Goal: Information Seeking & Learning: Check status

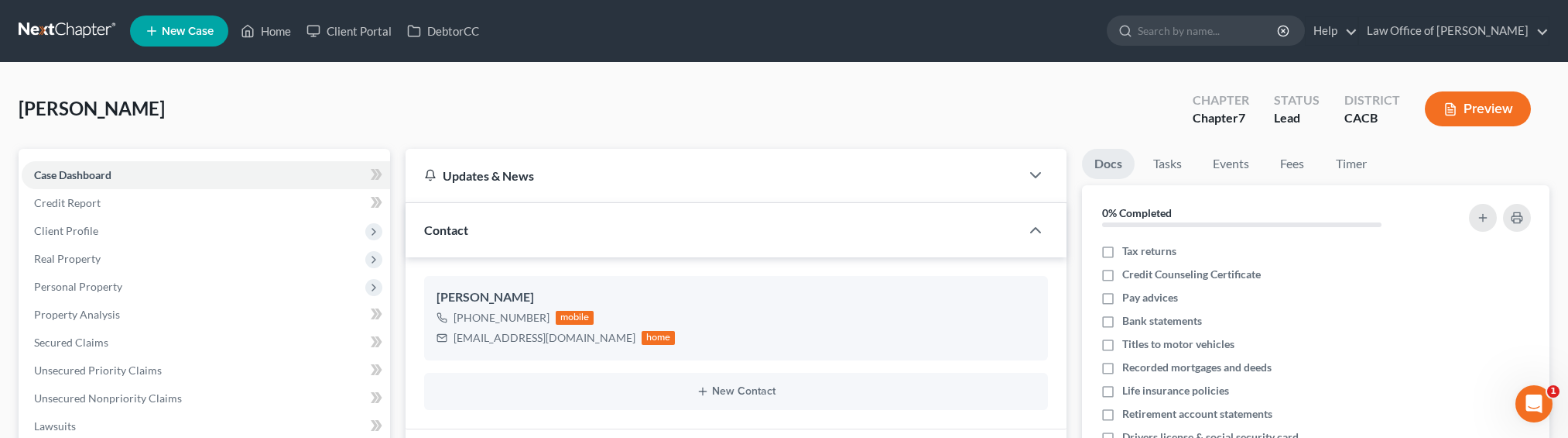
click at [50, 30] on link at bounding box center [68, 31] width 99 height 28
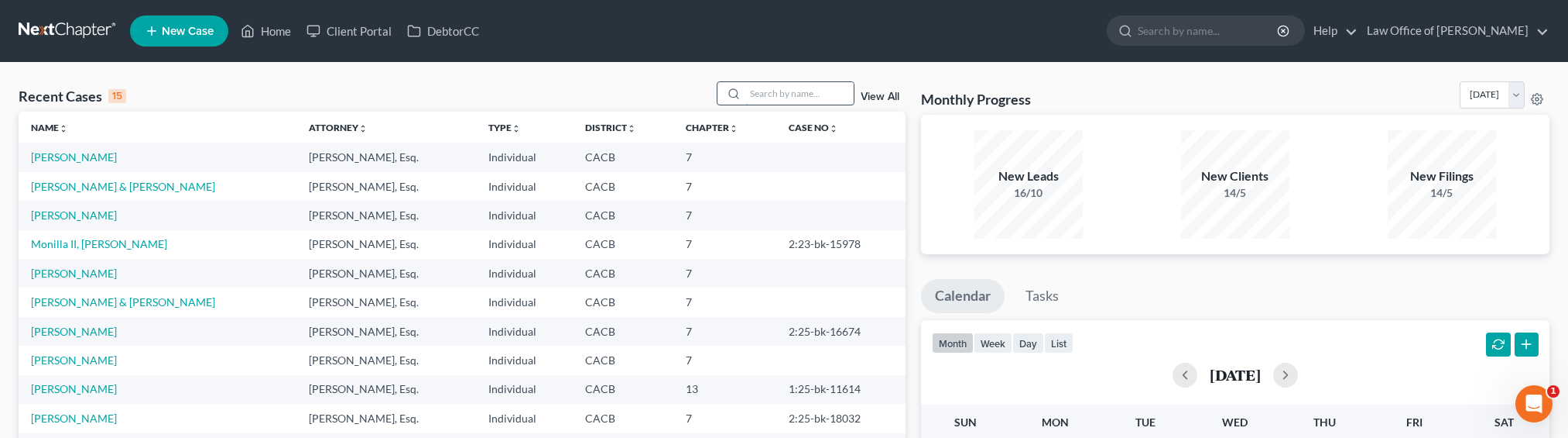
click at [791, 100] on input "search" at bounding box center [799, 93] width 108 height 23
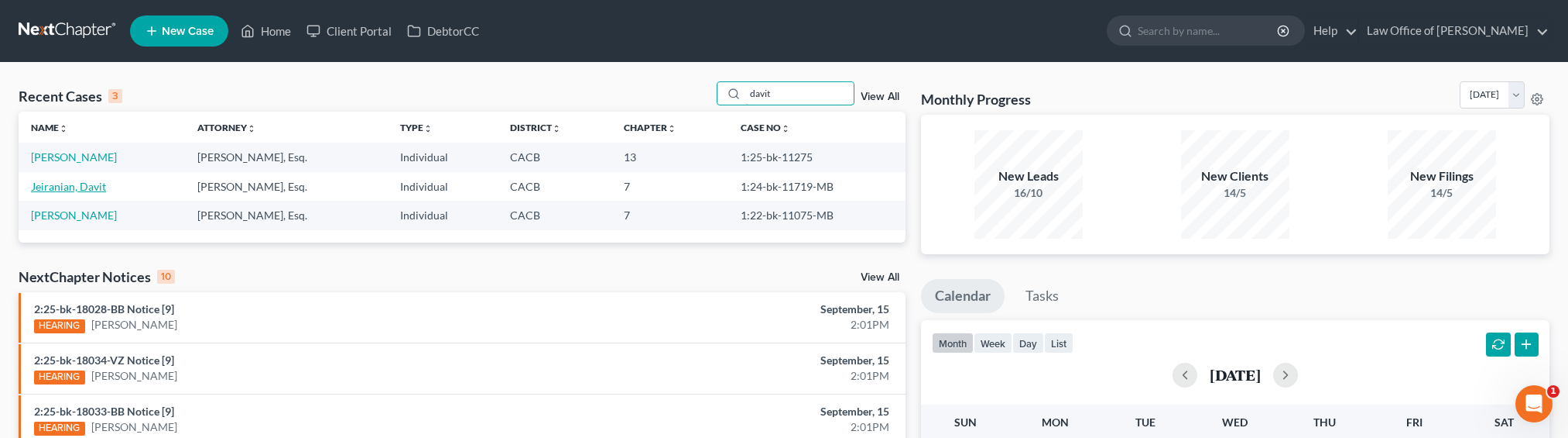
type input "davit"
click at [75, 183] on link "Jeiranian, Davit" at bounding box center [69, 186] width 75 height 13
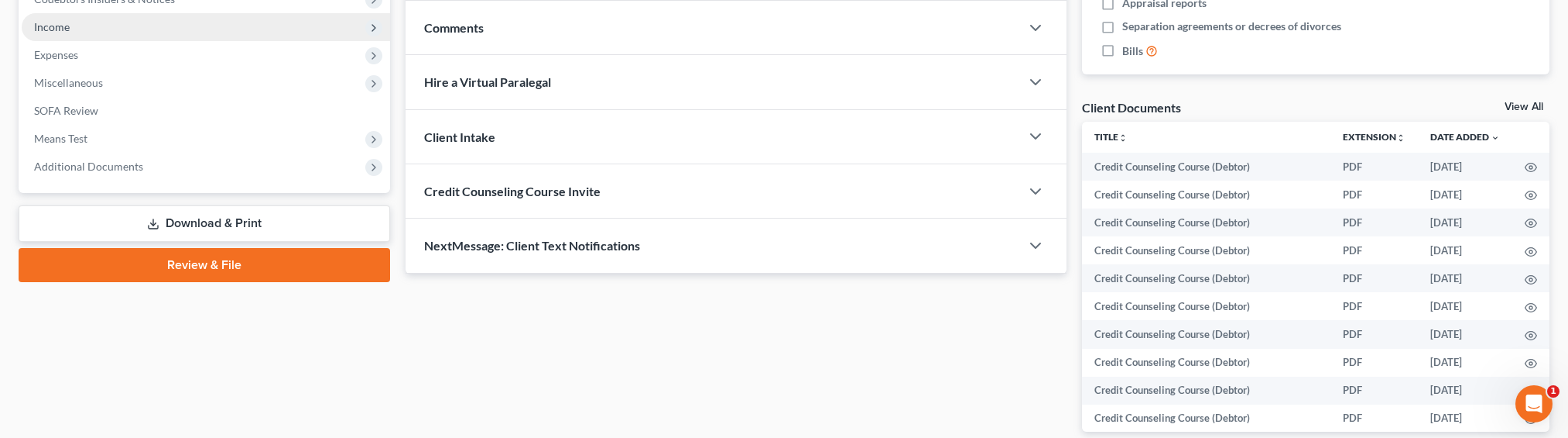
scroll to position [559, 0]
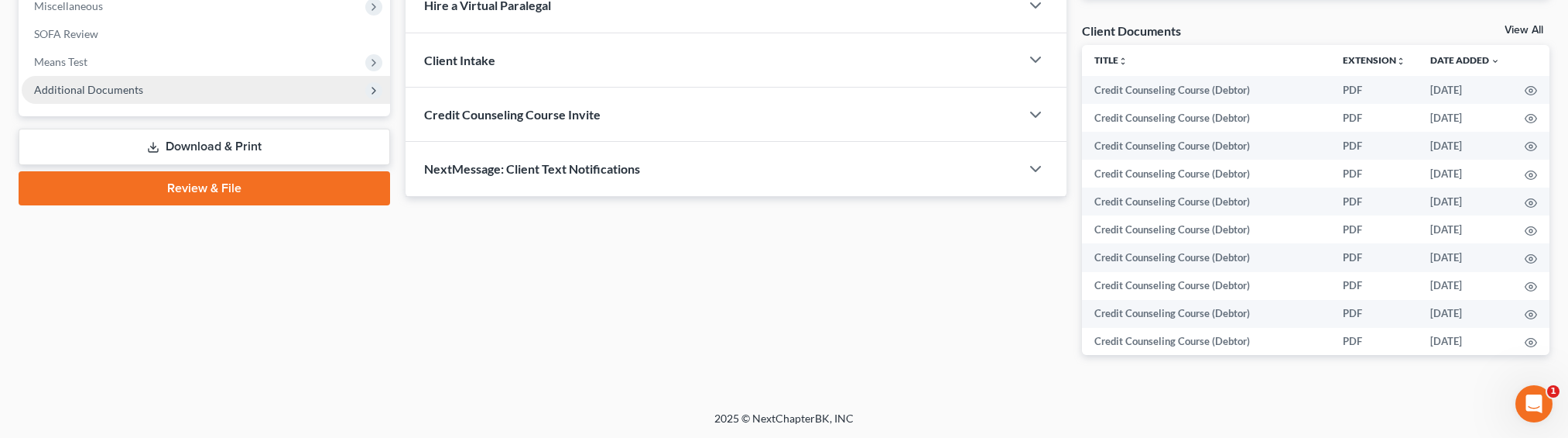
click at [68, 95] on span "Additional Documents" at bounding box center [206, 90] width 368 height 28
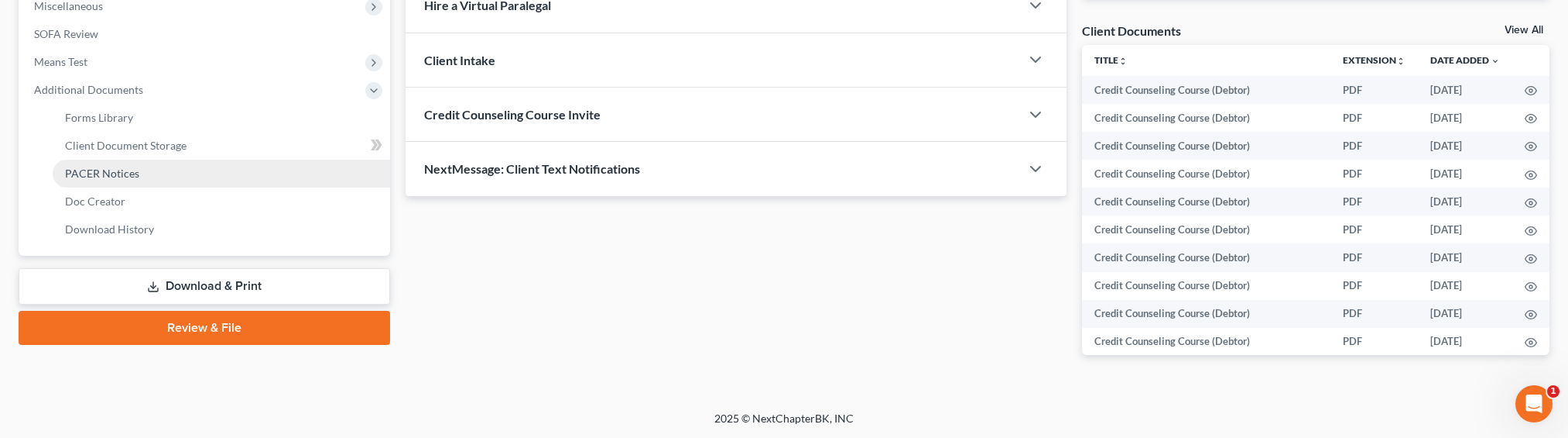
click at [95, 164] on link "PACER Notices" at bounding box center [221, 173] width 338 height 28
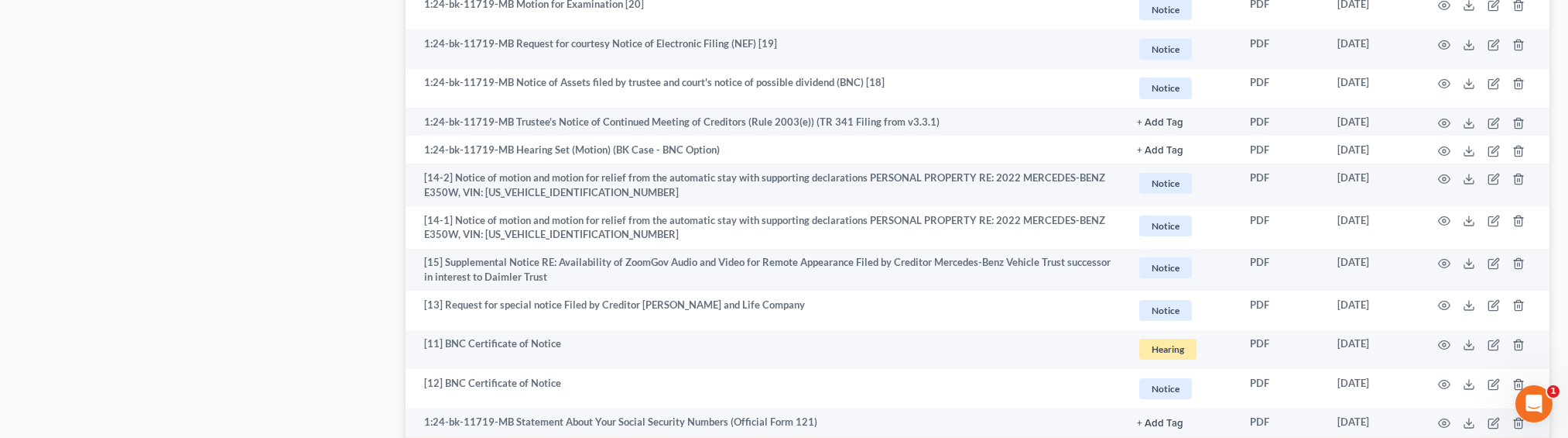
scroll to position [2884, 0]
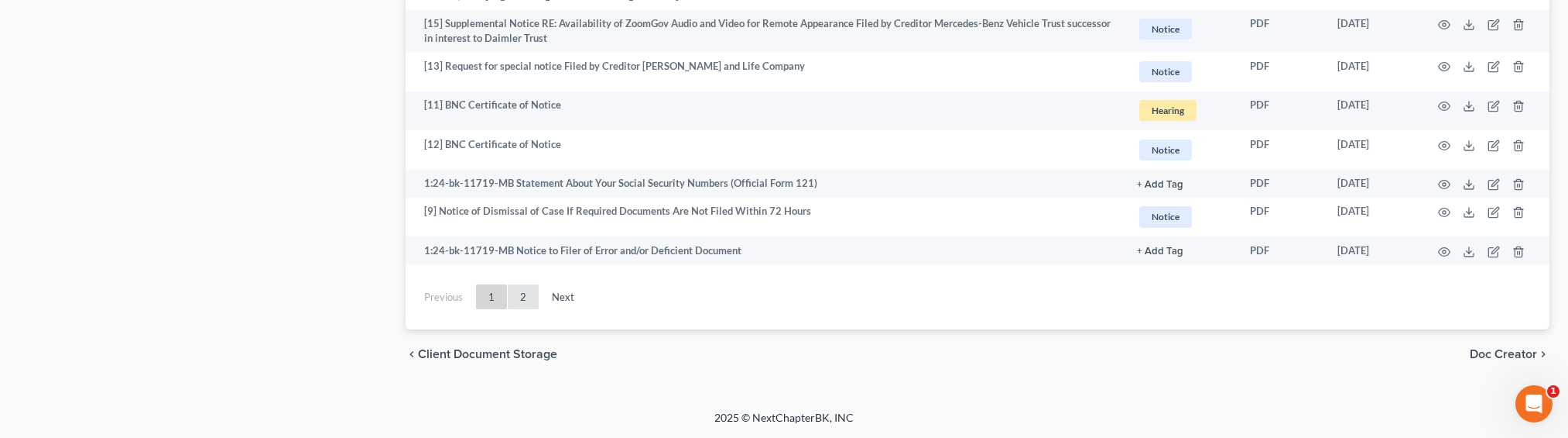
click at [520, 297] on link "2" at bounding box center [523, 297] width 31 height 25
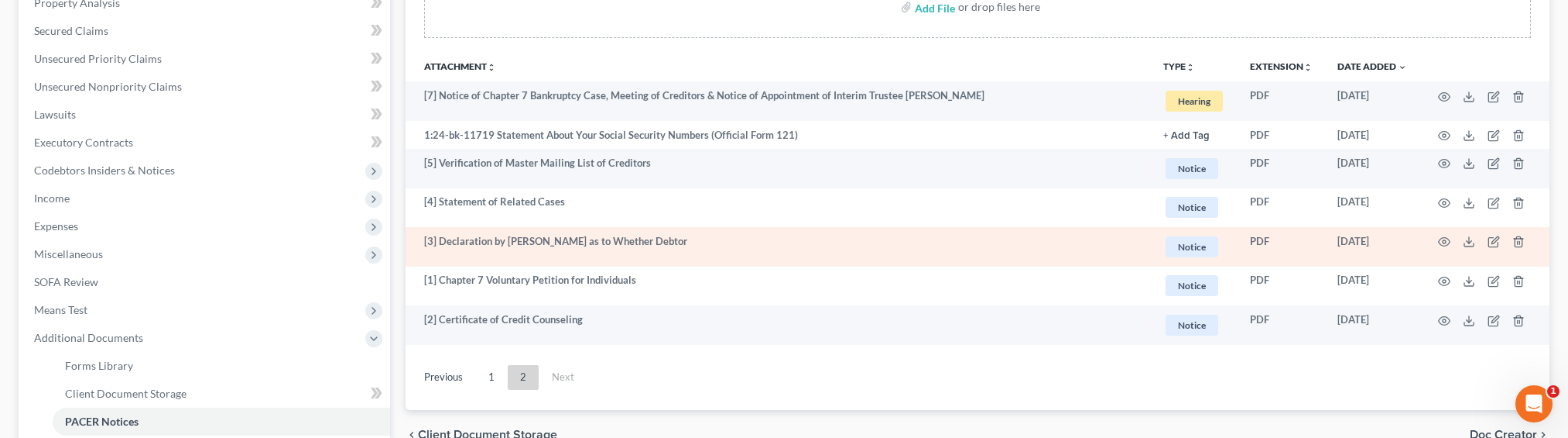
scroll to position [340, 0]
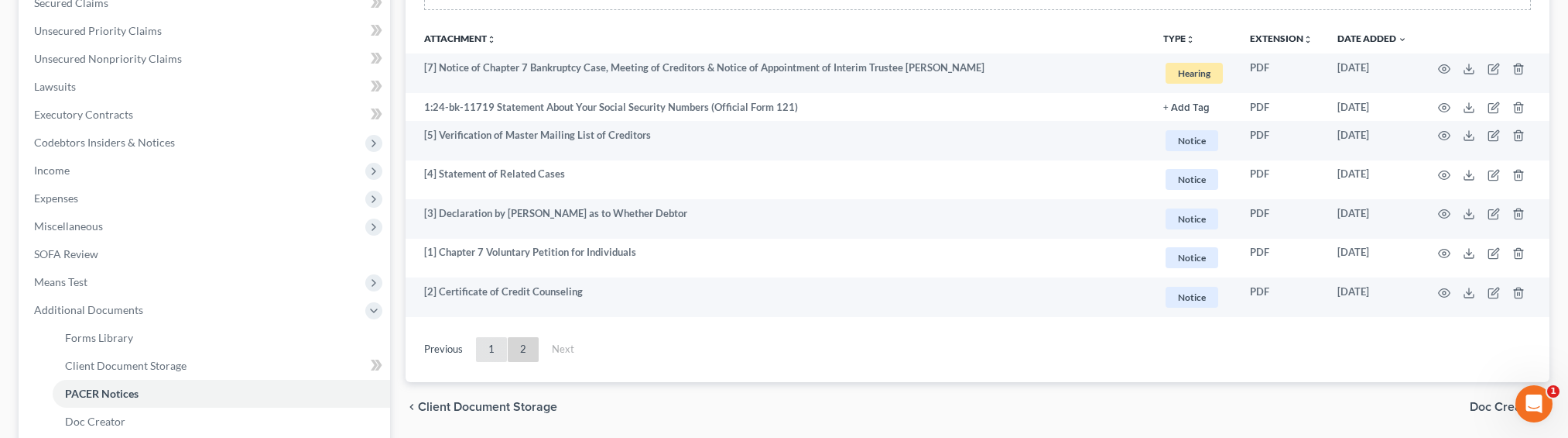
click at [497, 346] on link "1" at bounding box center [491, 350] width 31 height 25
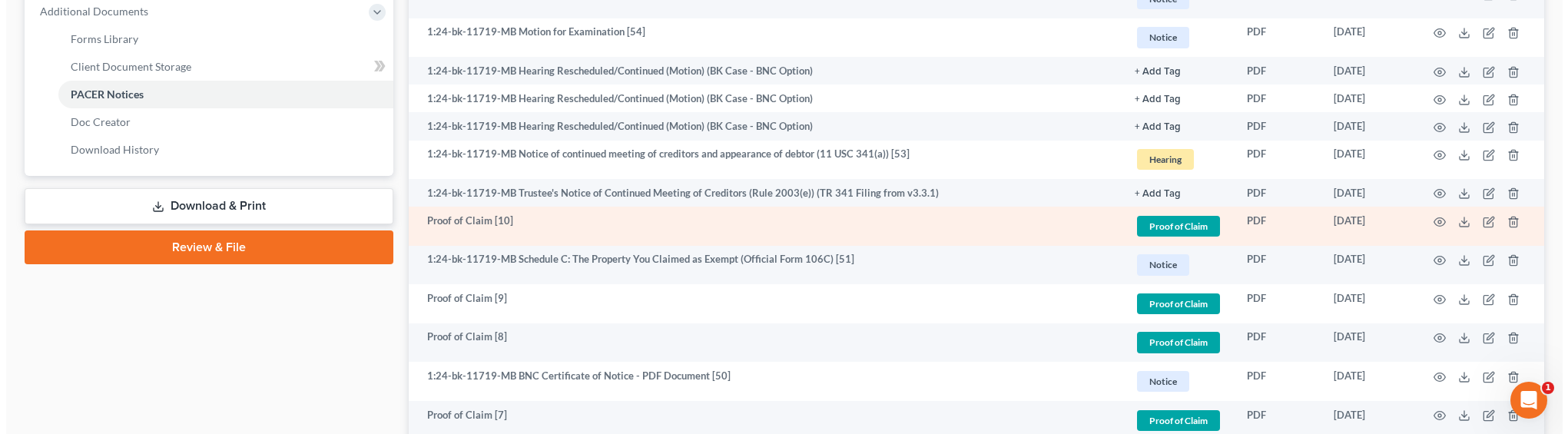
scroll to position [2486, 0]
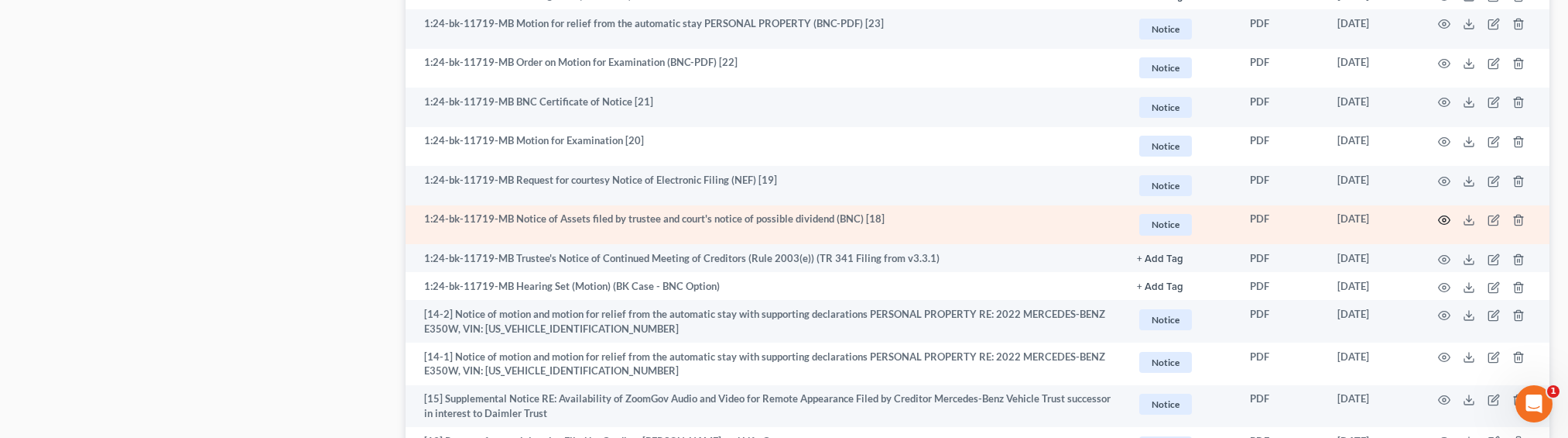
click at [1448, 217] on icon "button" at bounding box center [1444, 220] width 12 height 12
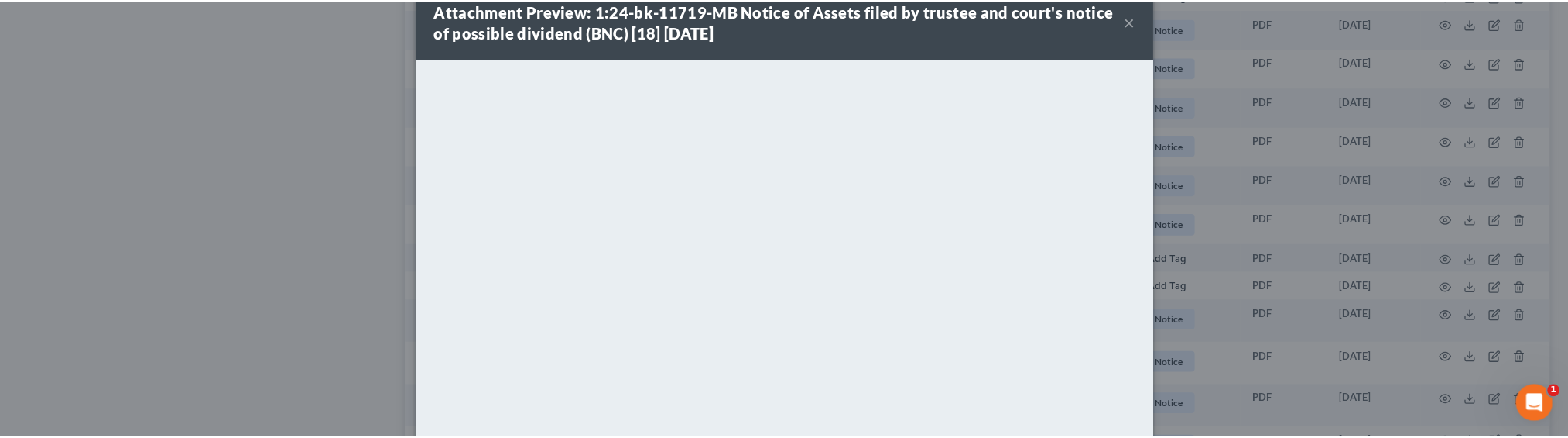
scroll to position [232, 0]
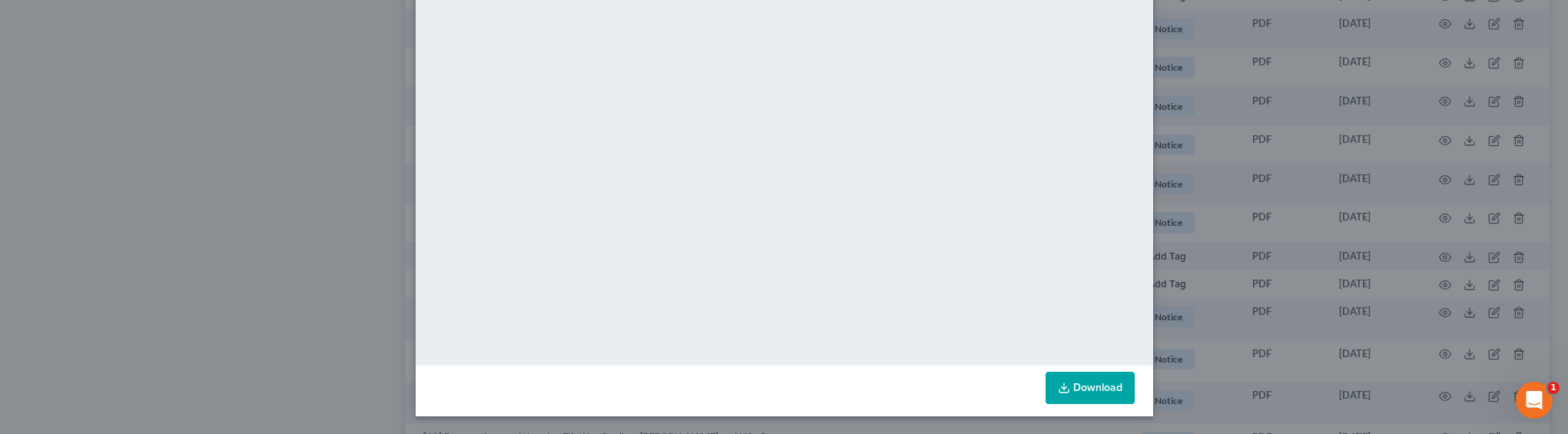
click at [1303, 227] on div "Attachment Preview: 1:24-bk-11719-MB Notice of Assets filed by trustee and cour…" at bounding box center [784, 217] width 1568 height 434
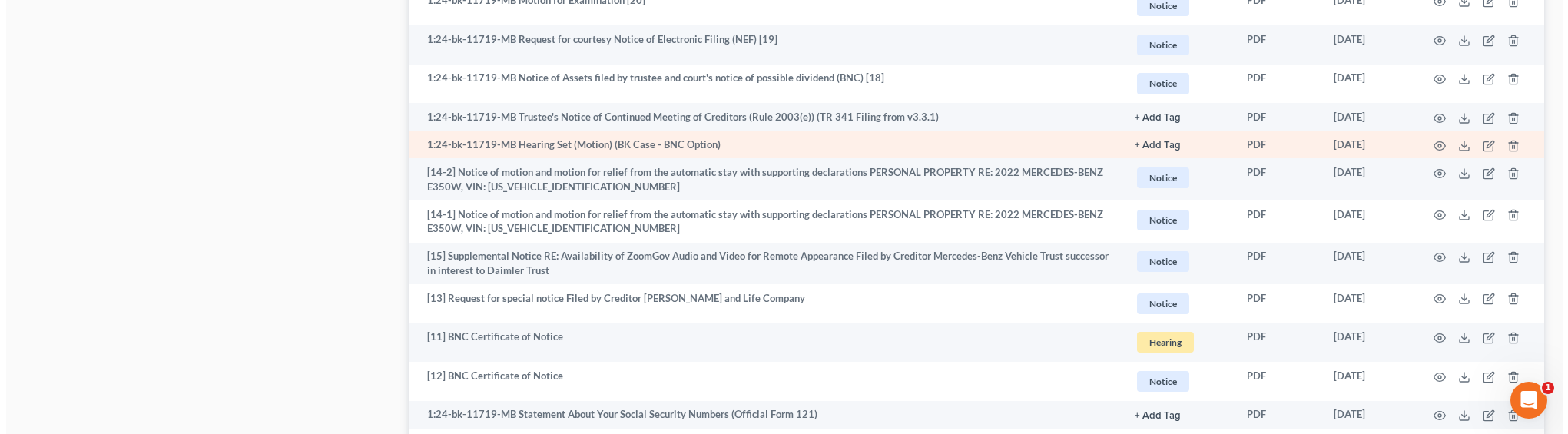
scroll to position [2623, 0]
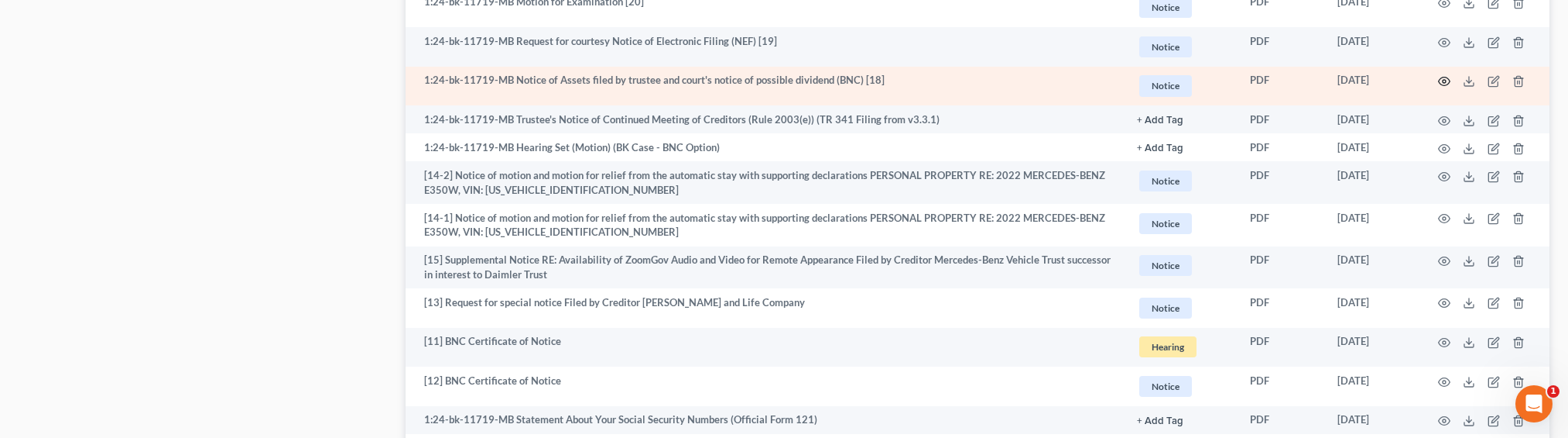
click at [1447, 80] on icon "button" at bounding box center [1444, 81] width 12 height 12
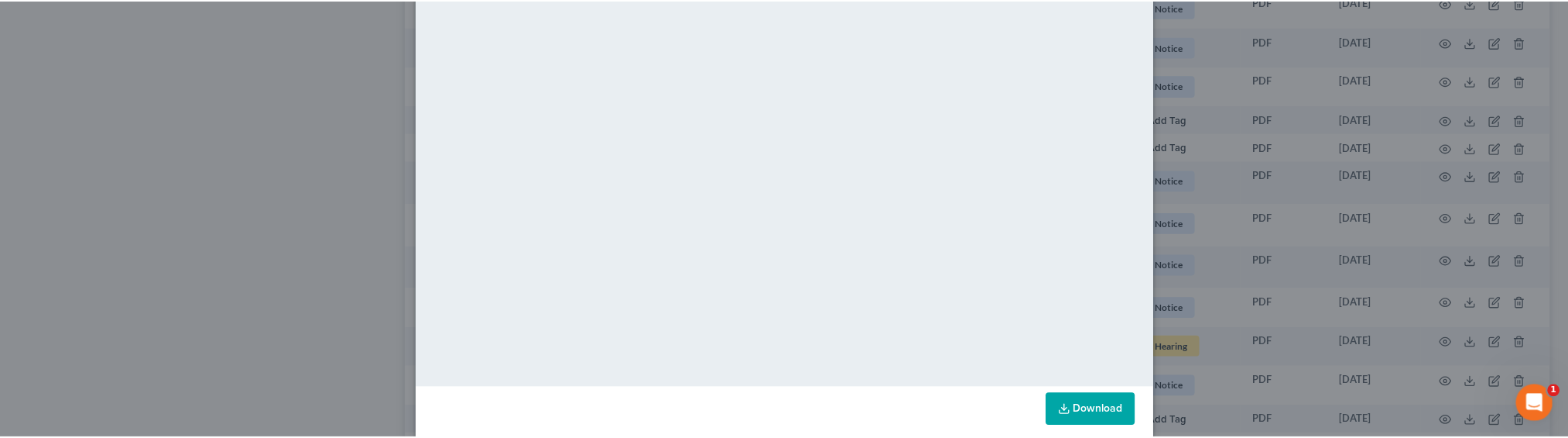
scroll to position [232, 0]
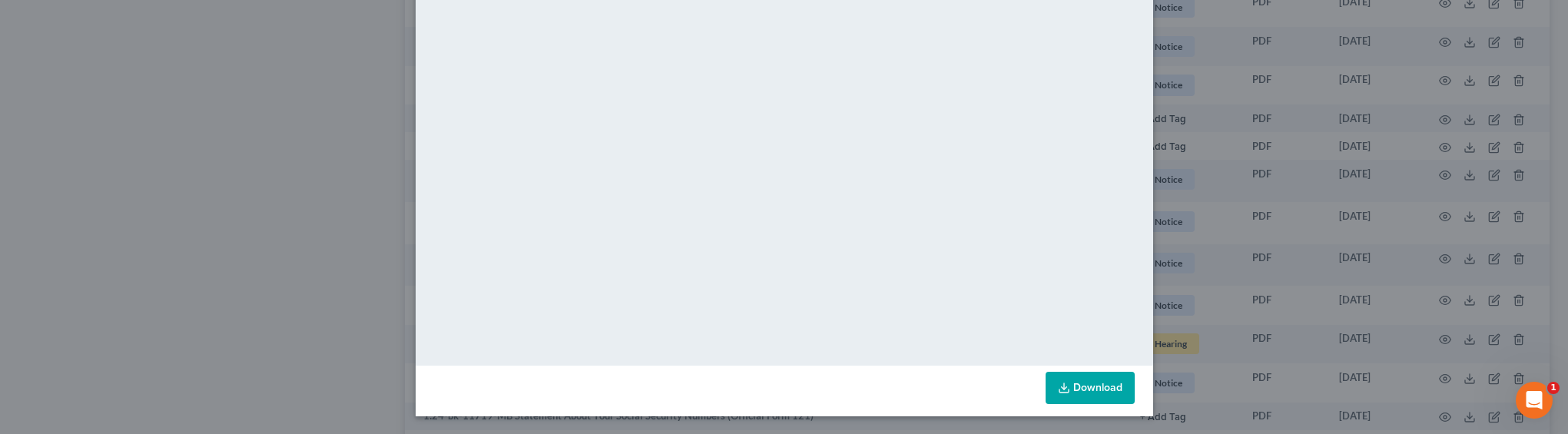
click at [1275, 261] on div "Attachment Preview: 1:24-bk-11719-MB Notice of Assets filed by trustee and cour…" at bounding box center [784, 217] width 1568 height 434
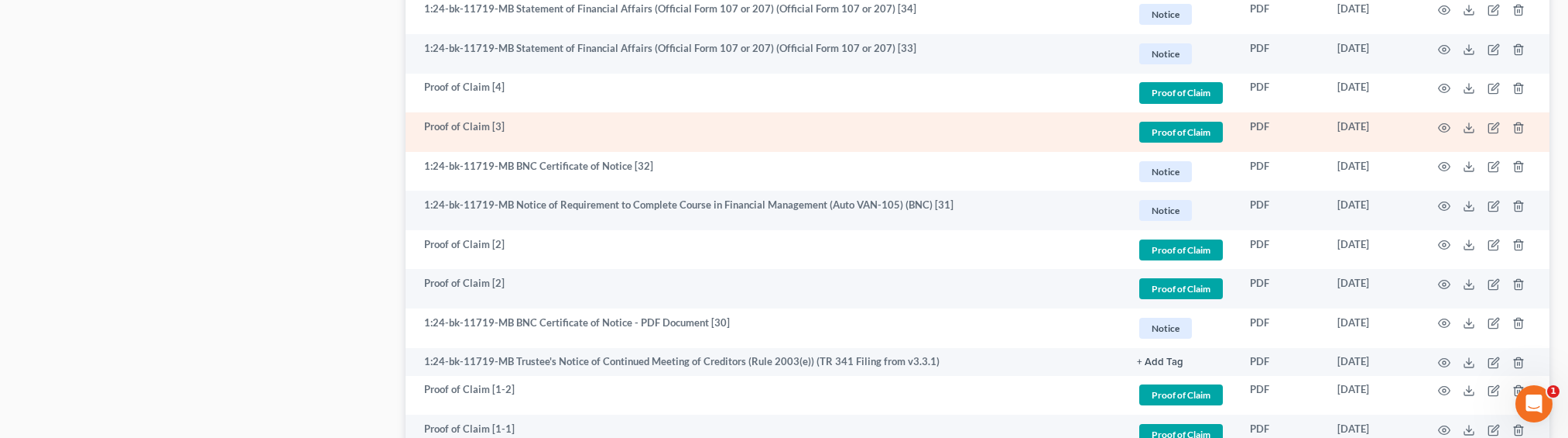
scroll to position [1917, 0]
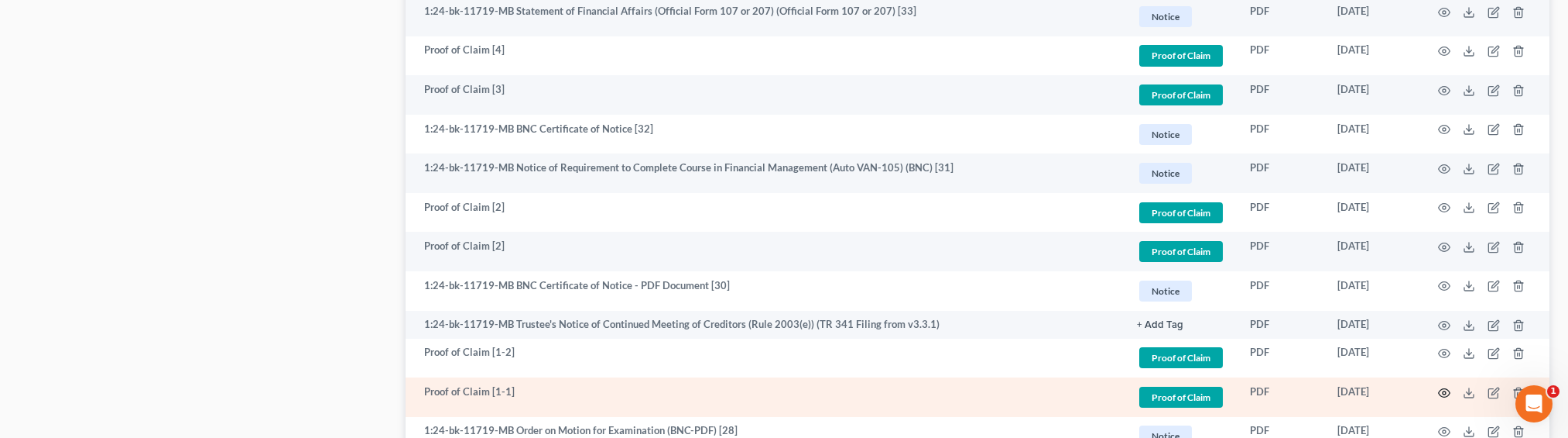
click at [1444, 392] on icon "button" at bounding box center [1444, 393] width 12 height 12
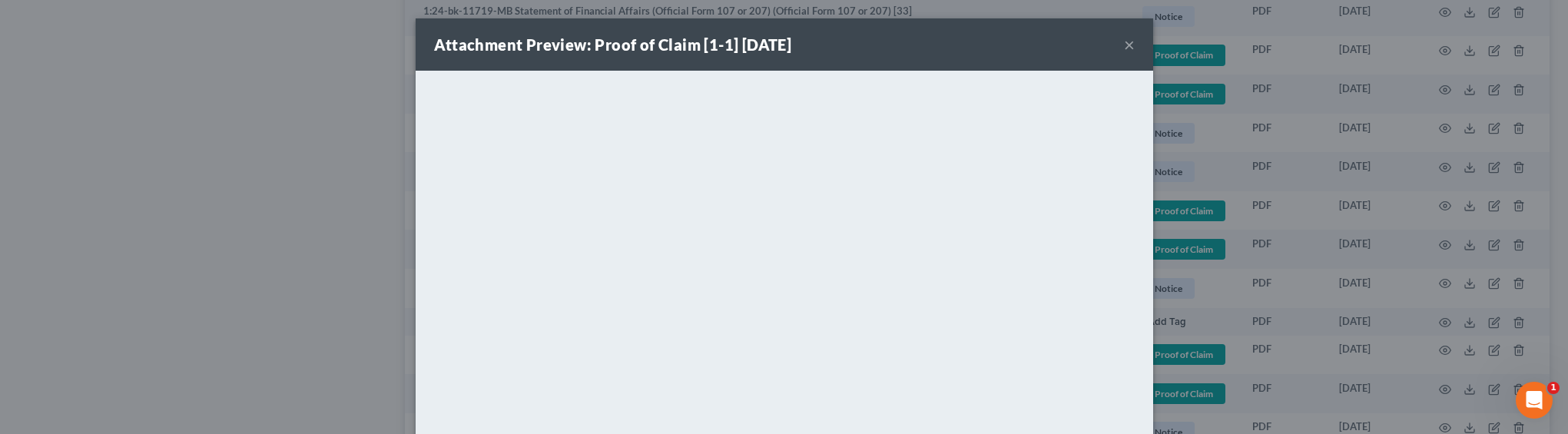
click at [1215, 224] on div "Attachment Preview: Proof of Claim [1-1] 12/17/2024 × <object ng-attr-data='htt…" at bounding box center [784, 217] width 1568 height 434
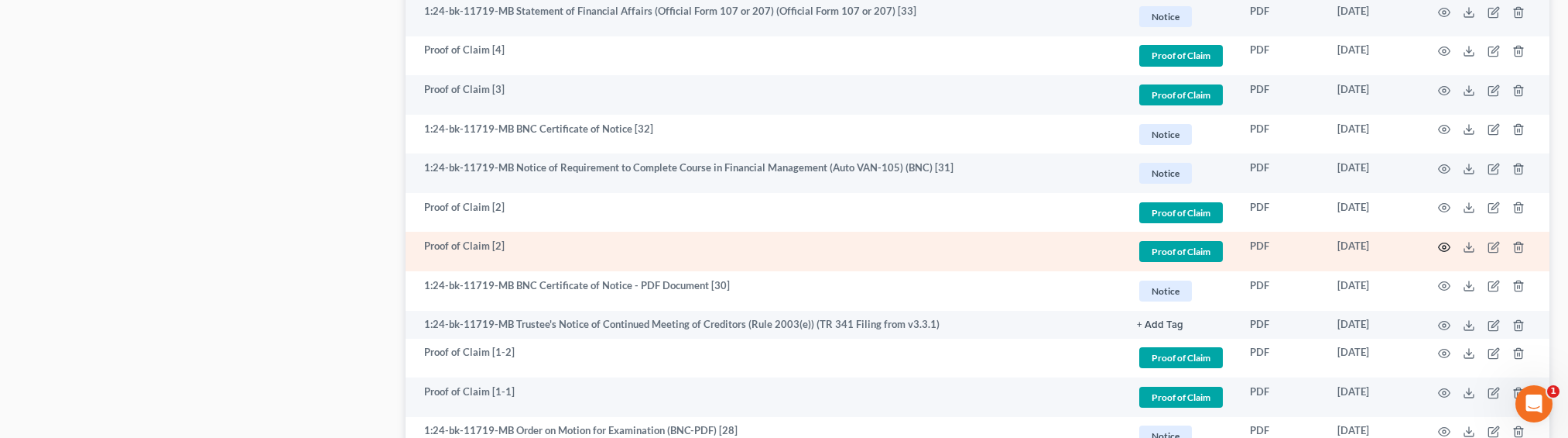
click at [1442, 247] on icon "button" at bounding box center [1444, 247] width 12 height 12
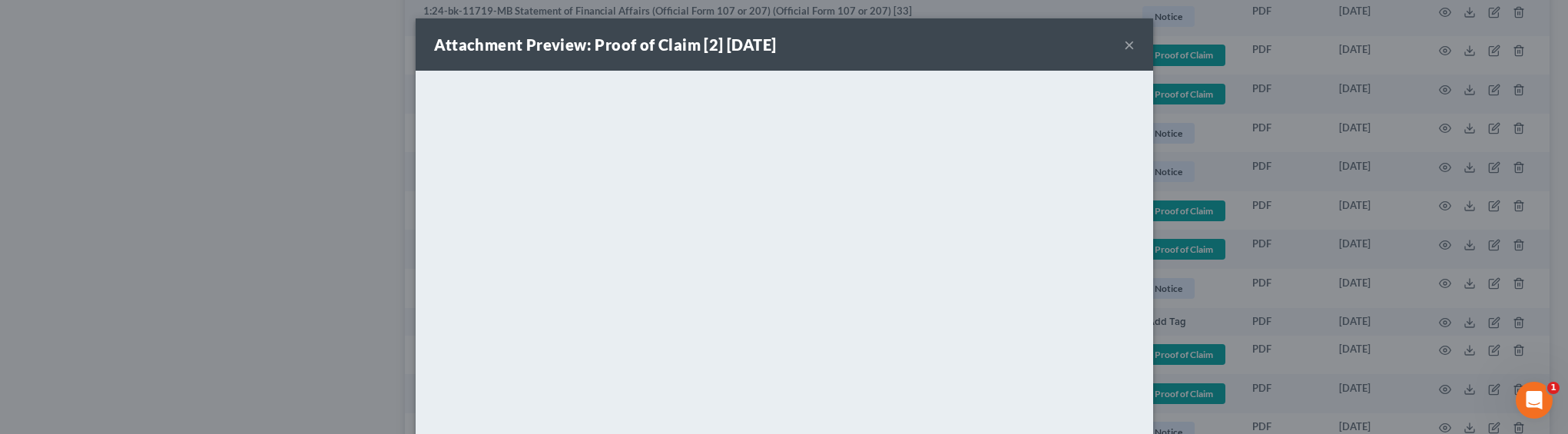
click at [1183, 234] on div "Attachment Preview: Proof of Claim [2] 12/30/2024 × <object ng-attr-data='https…" at bounding box center [784, 217] width 1568 height 434
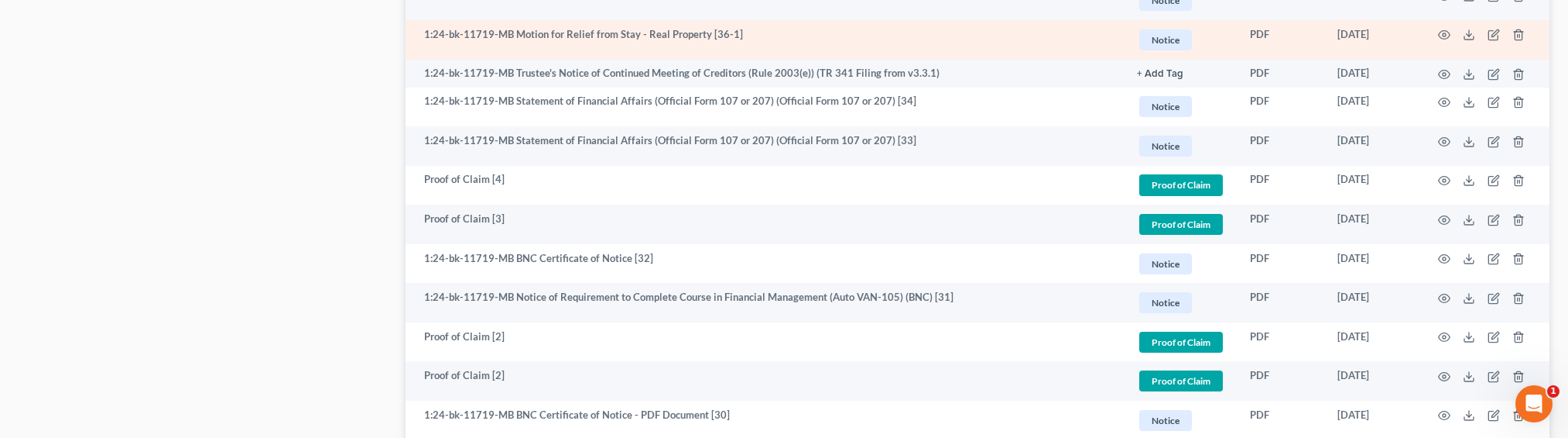
scroll to position [1602, 0]
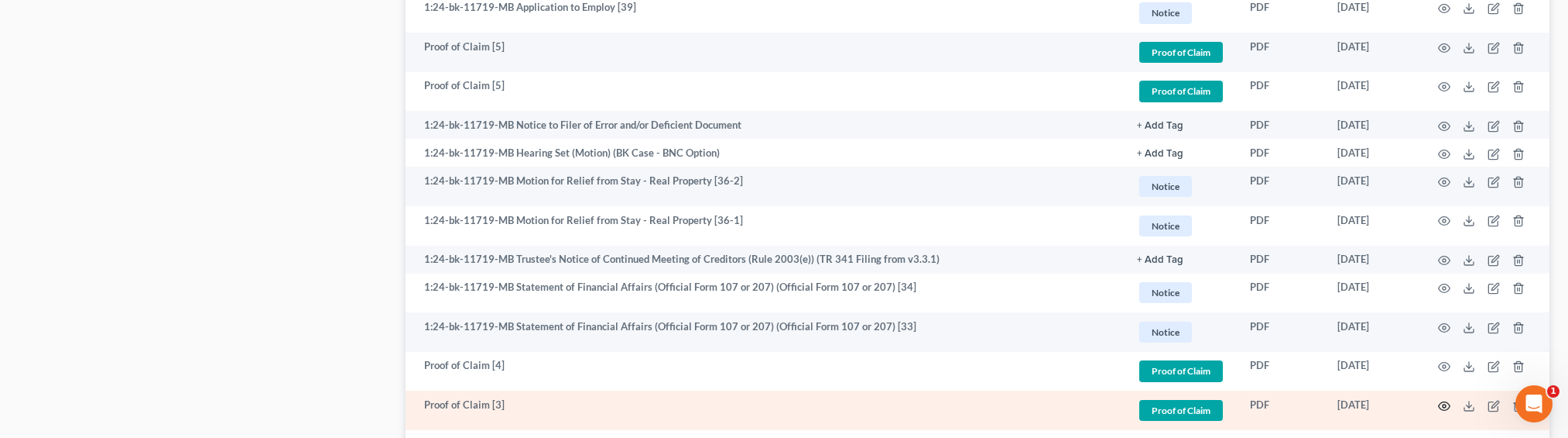
click at [1446, 404] on icon "button" at bounding box center [1444, 406] width 12 height 12
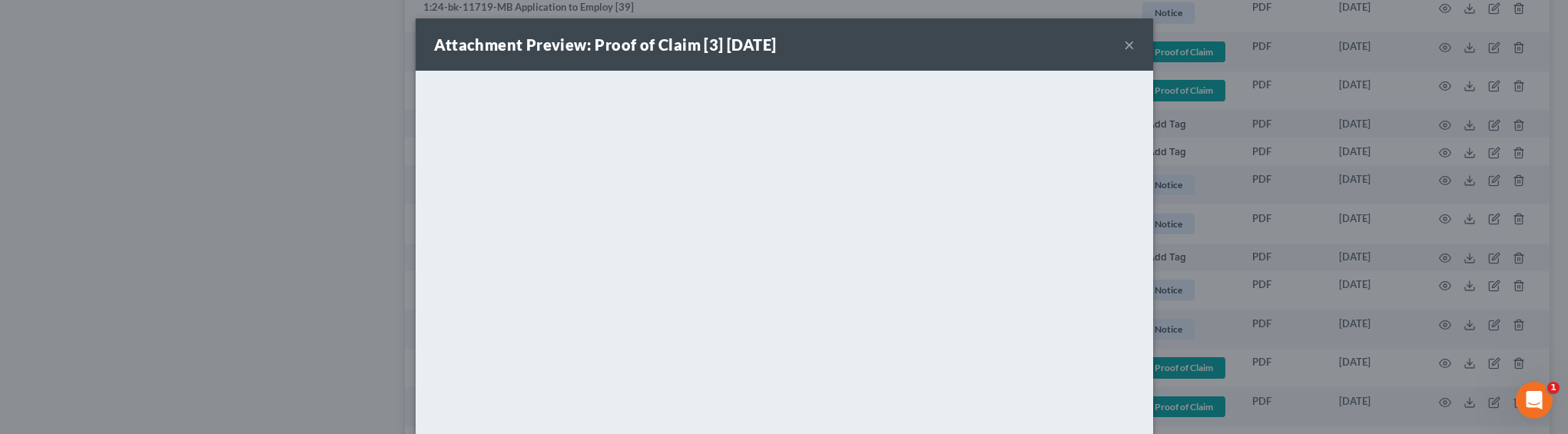
click at [1254, 248] on div "Attachment Preview: Proof of Claim [3] 01/08/2025 × <object ng-attr-data='https…" at bounding box center [784, 217] width 1568 height 434
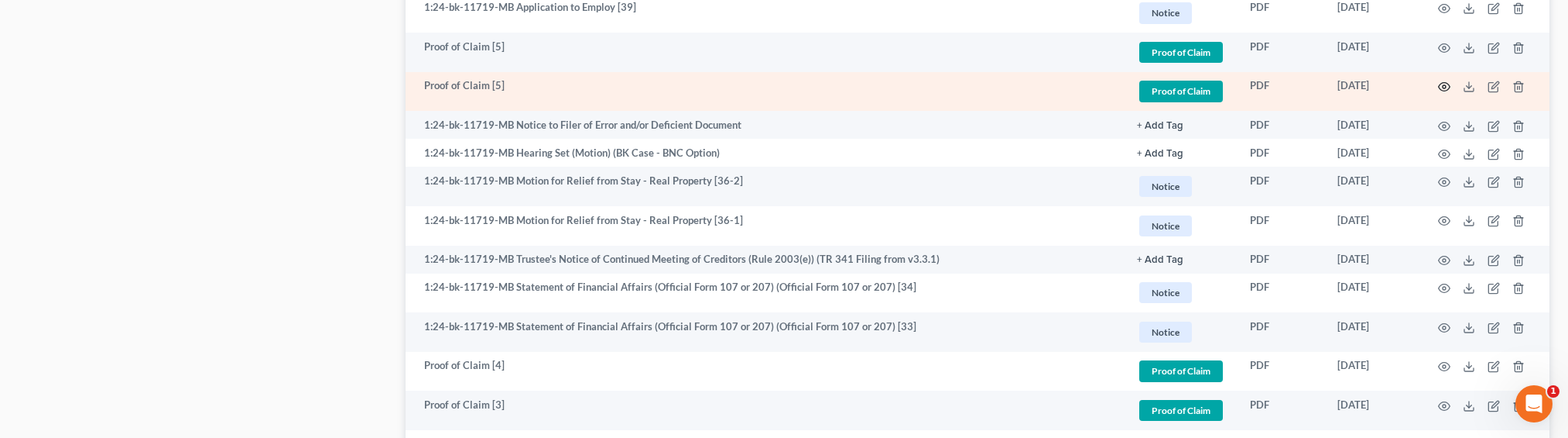
click at [1442, 83] on icon "button" at bounding box center [1444, 87] width 12 height 12
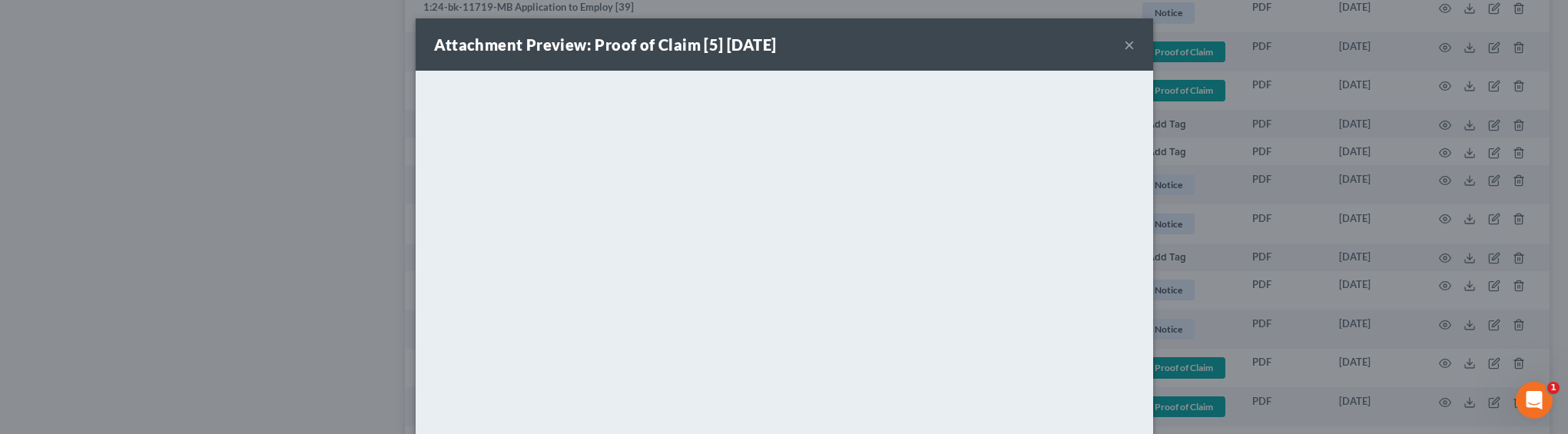
click at [1189, 237] on div "Attachment Preview: Proof of Claim [5] 01/15/2025 × <object ng-attr-data='https…" at bounding box center [784, 217] width 1568 height 434
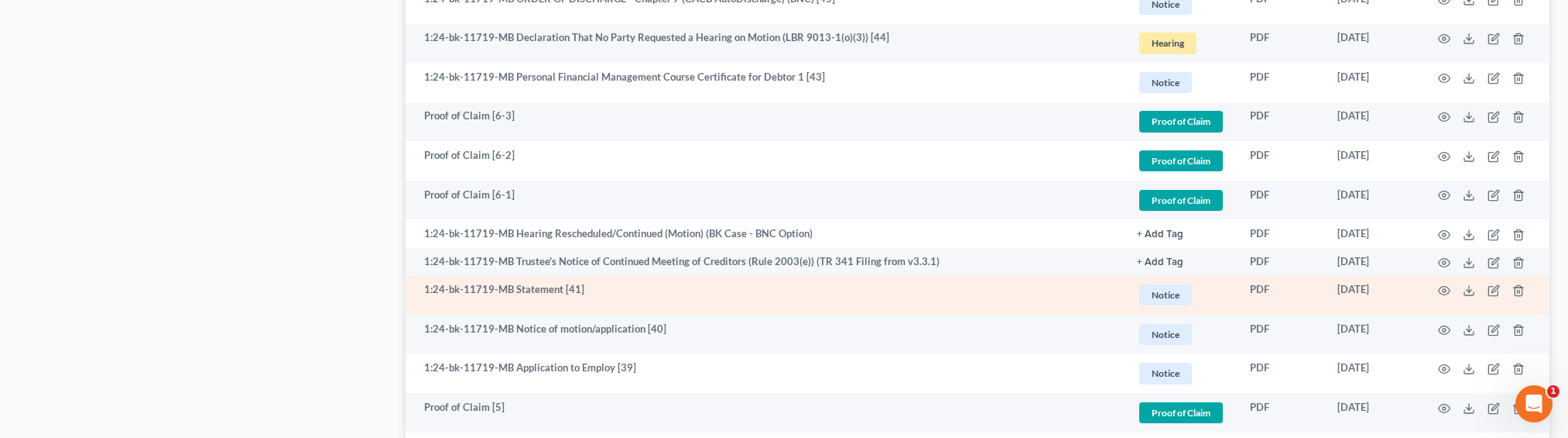
scroll to position [1241, 0]
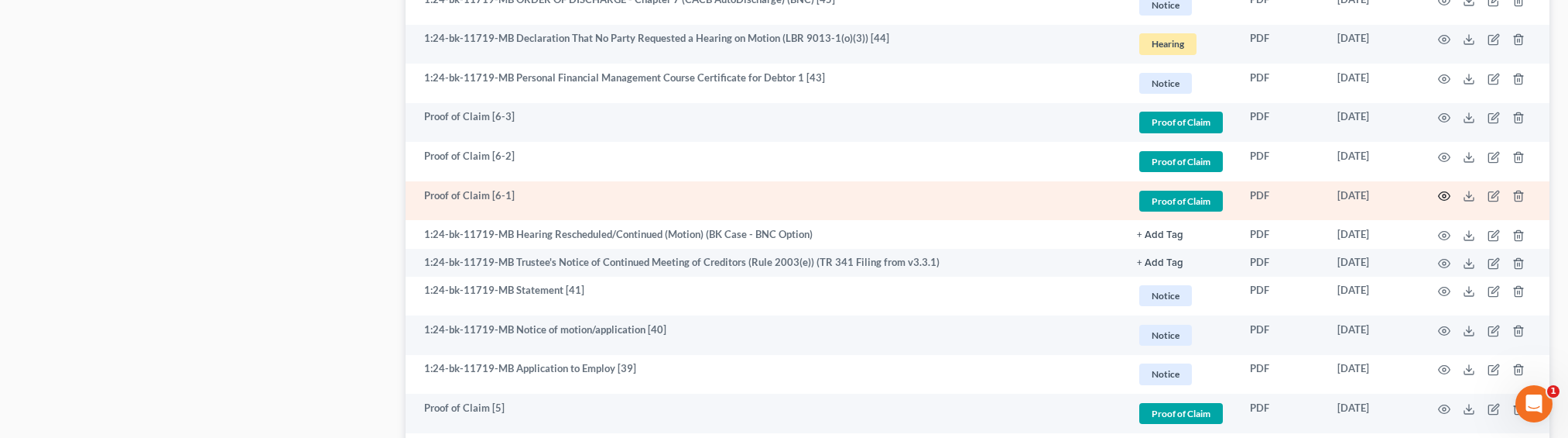
click at [1440, 194] on icon "button" at bounding box center [1444, 196] width 12 height 12
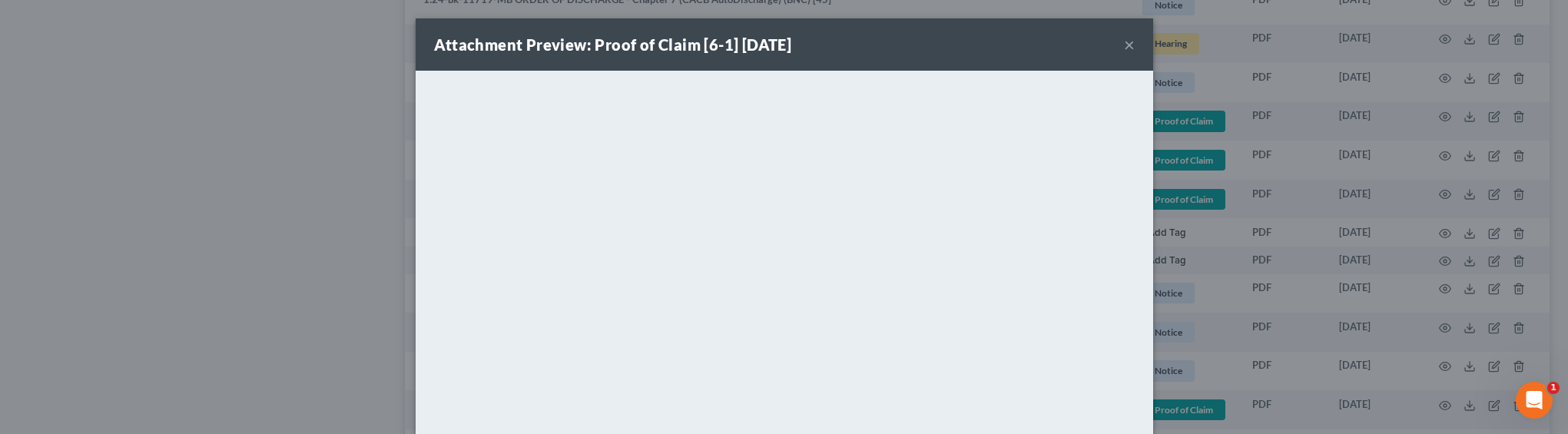
drag, startPoint x: 1233, startPoint y: 236, endPoint x: 1227, endPoint y: 232, distance: 7.2
click at [1227, 233] on div "Attachment Preview: Proof of Claim [6-1] 02/12/2025 × <object ng-attr-data='htt…" at bounding box center [784, 217] width 1568 height 434
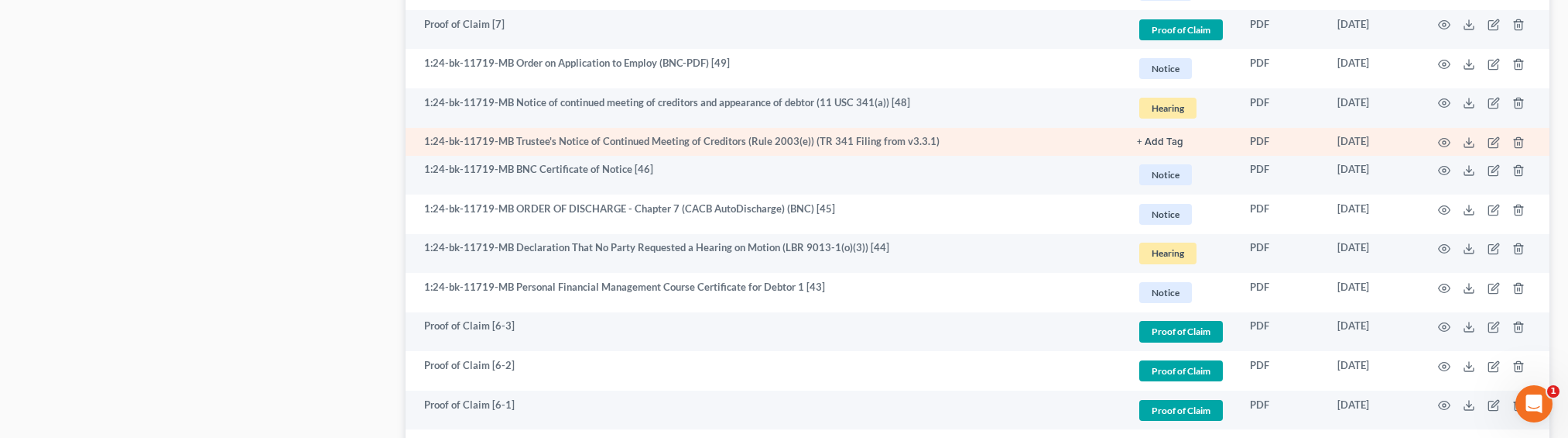
scroll to position [938, 0]
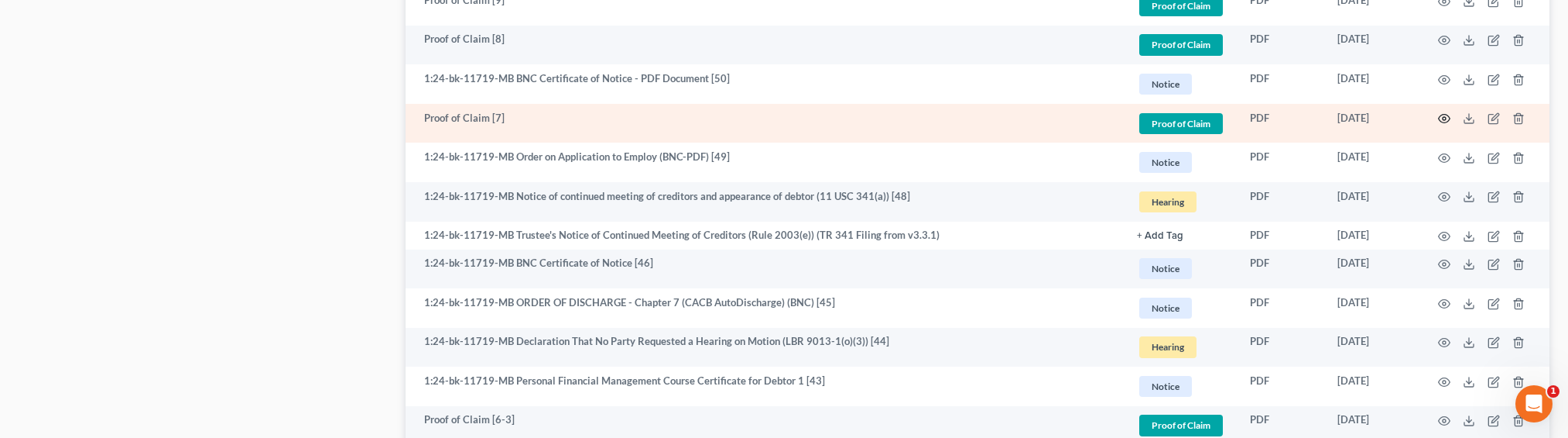
click at [1439, 116] on icon "button" at bounding box center [1444, 119] width 12 height 9
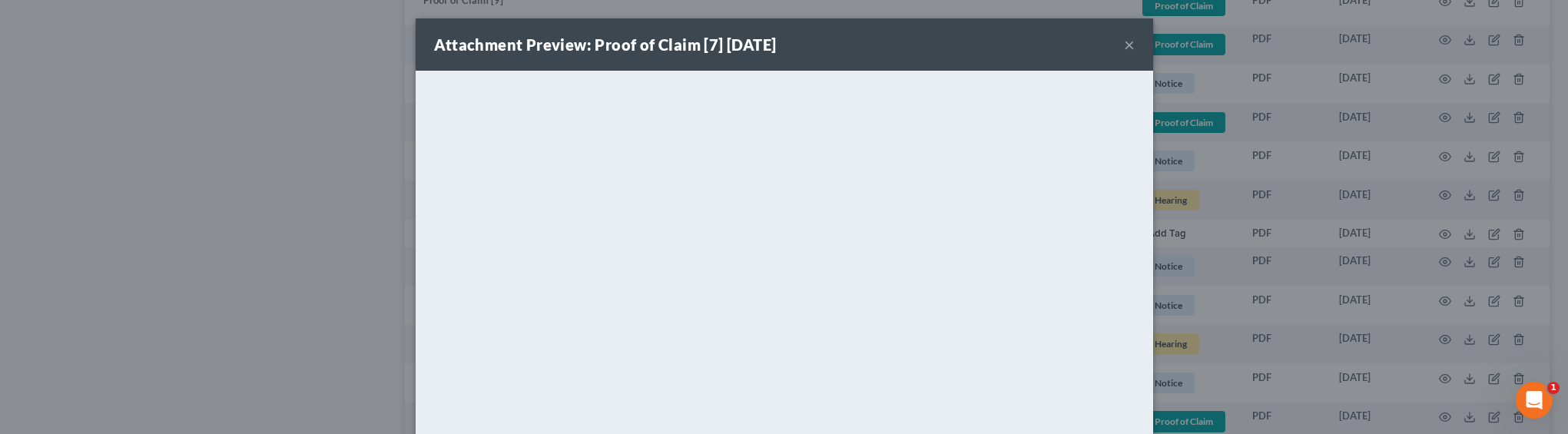
click at [1342, 228] on div "Attachment Preview: Proof of Claim [7] 02/27/2025 × <object ng-attr-data='https…" at bounding box center [784, 217] width 1568 height 434
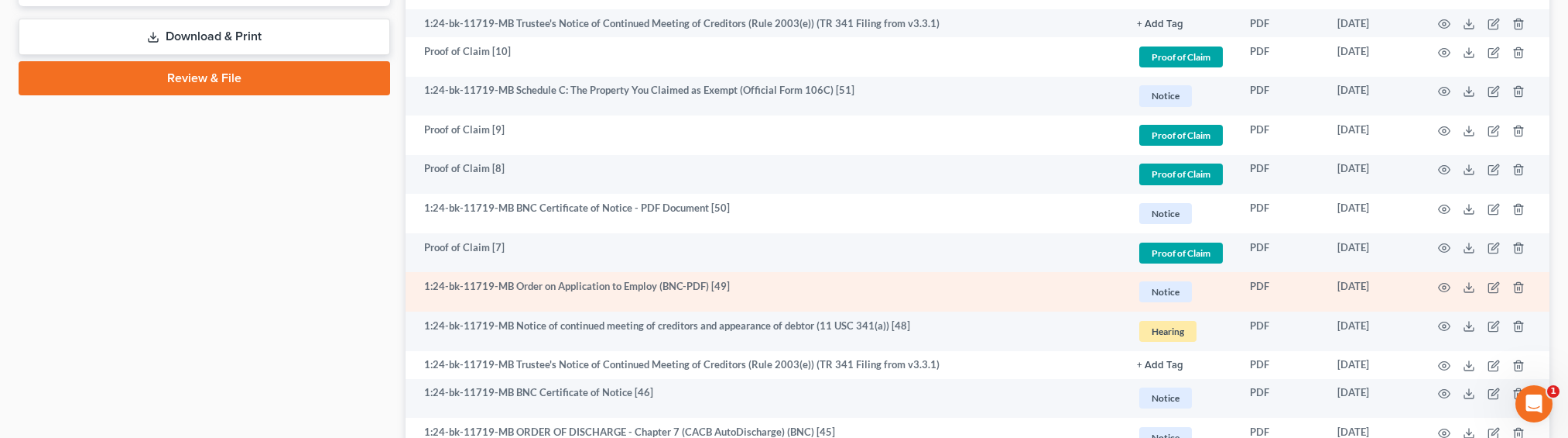
scroll to position [780, 0]
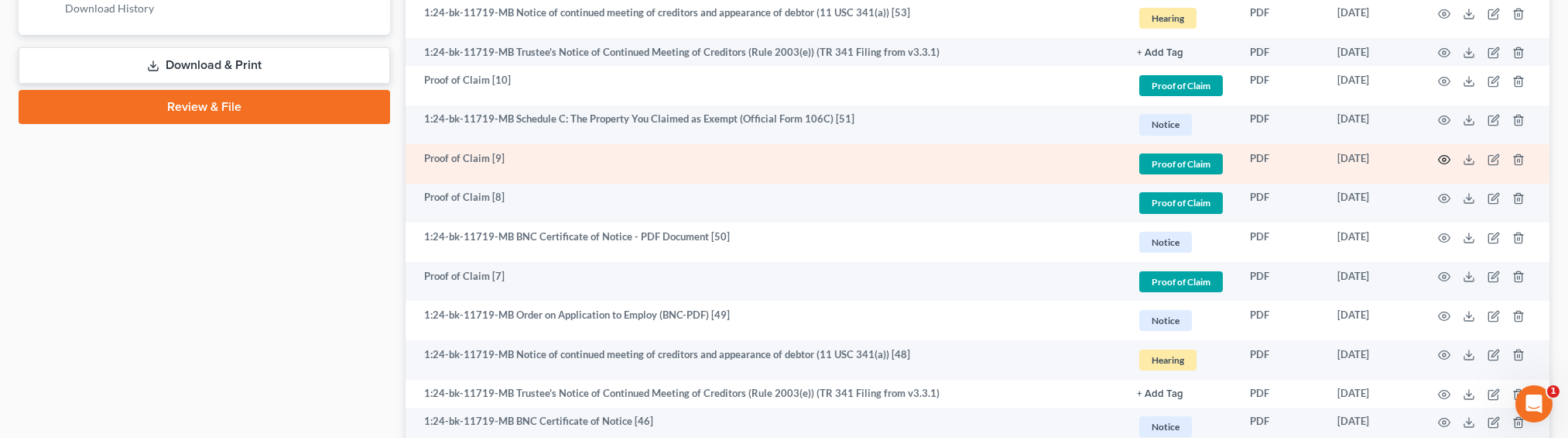
click at [1441, 159] on icon "button" at bounding box center [1444, 159] width 12 height 12
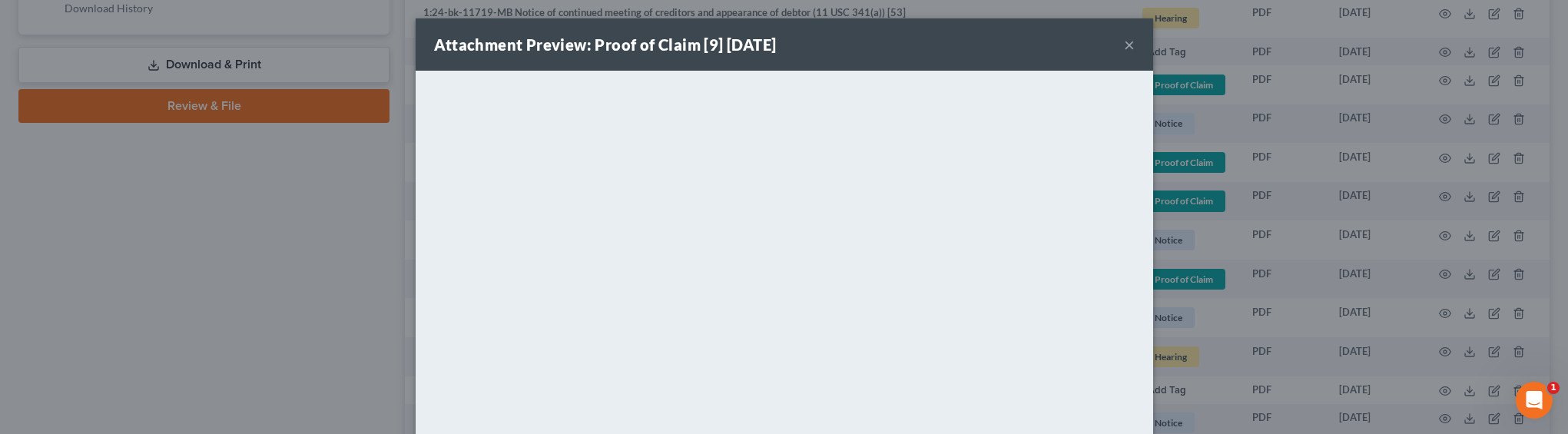
click at [1305, 248] on div "Attachment Preview: Proof of Claim [9] 03/04/2025 × <object ng-attr-data='https…" at bounding box center [784, 217] width 1568 height 434
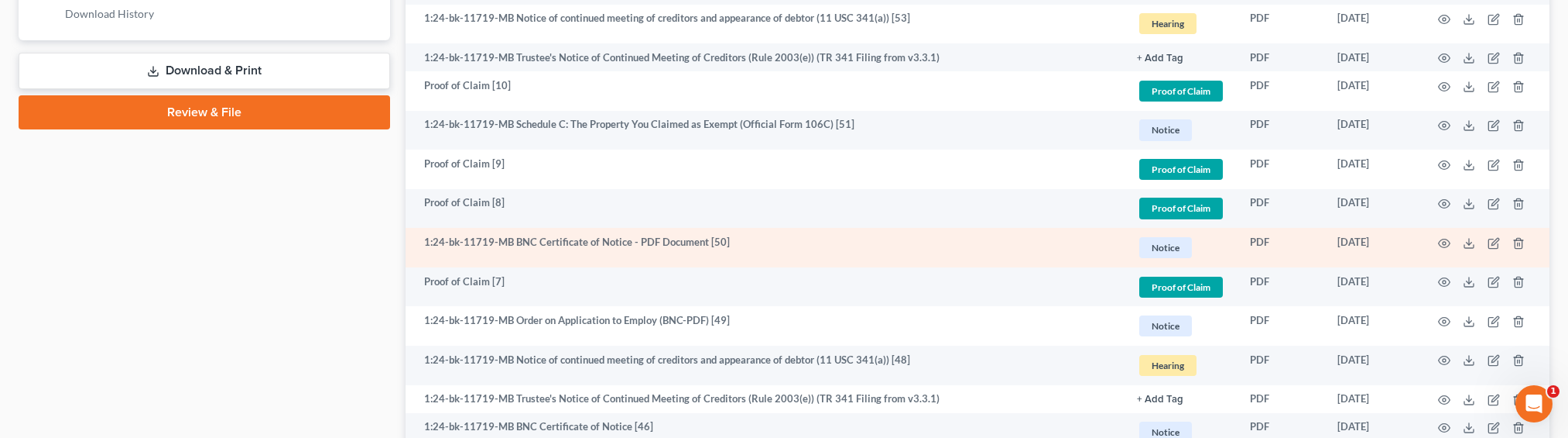
scroll to position [774, 0]
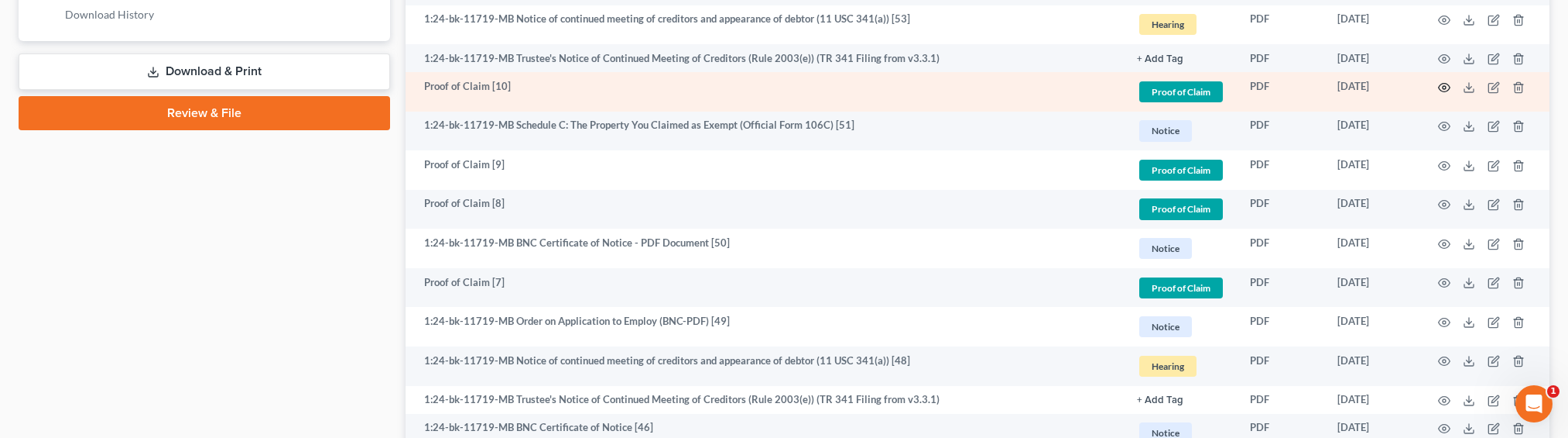
click at [1441, 84] on icon "button" at bounding box center [1444, 87] width 12 height 12
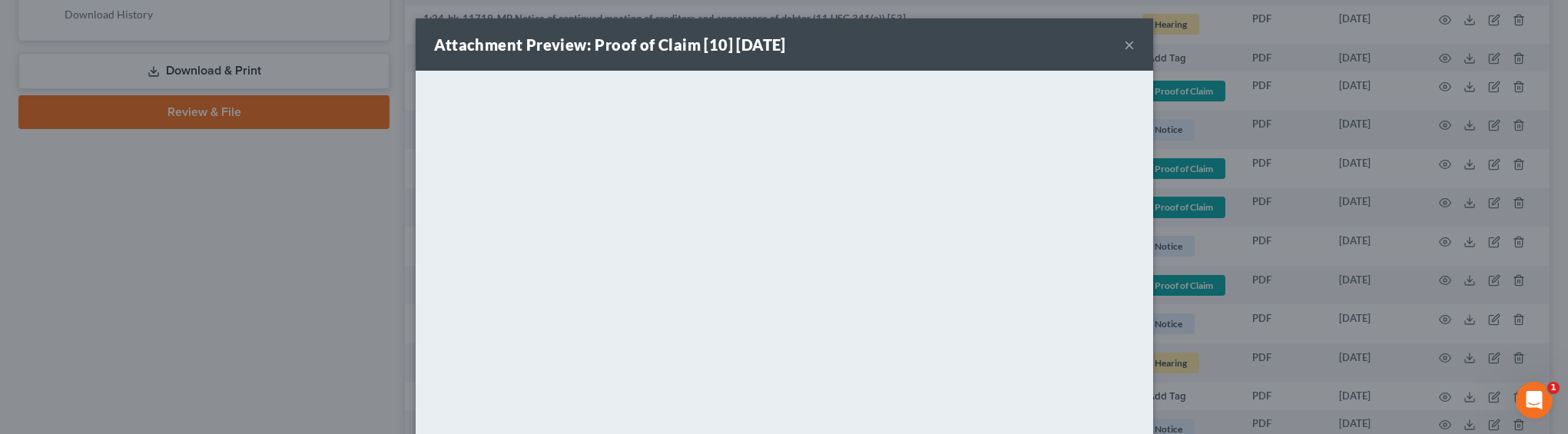
click at [1244, 186] on div "Attachment Preview: Proof of Claim [10] 03/06/2025 × <object ng-attr-data='http…" at bounding box center [784, 217] width 1568 height 434
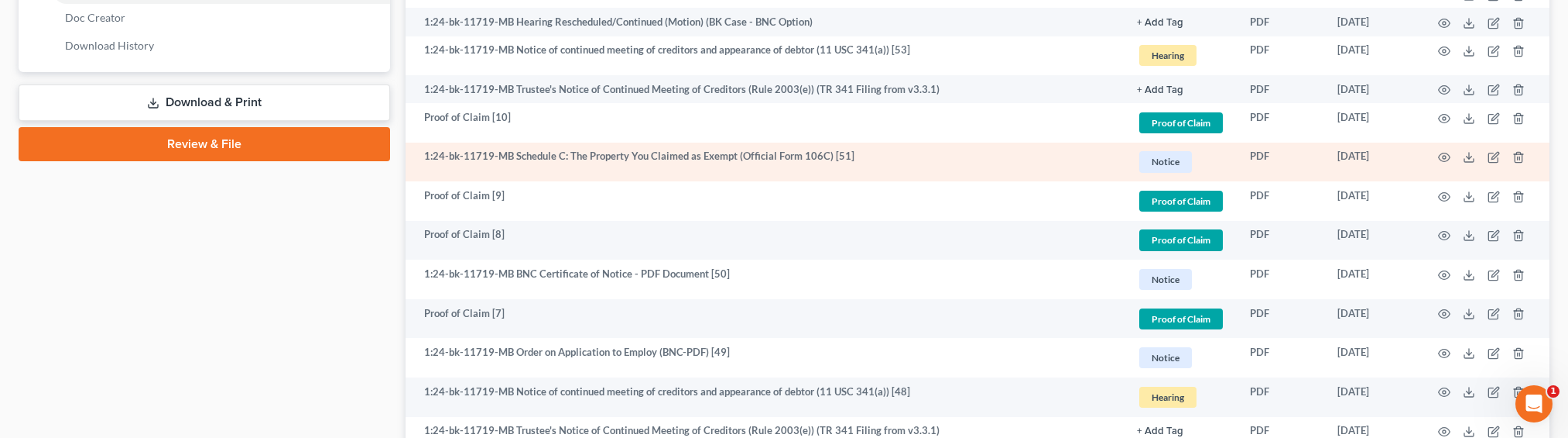
scroll to position [742, 0]
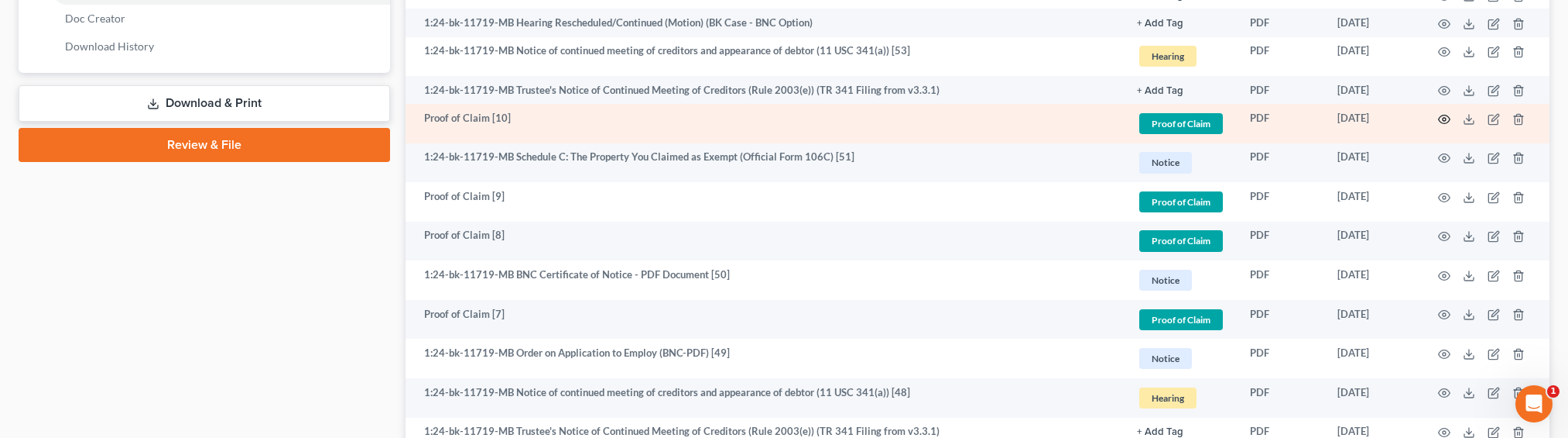
click at [1441, 119] on icon "button" at bounding box center [1444, 119] width 12 height 12
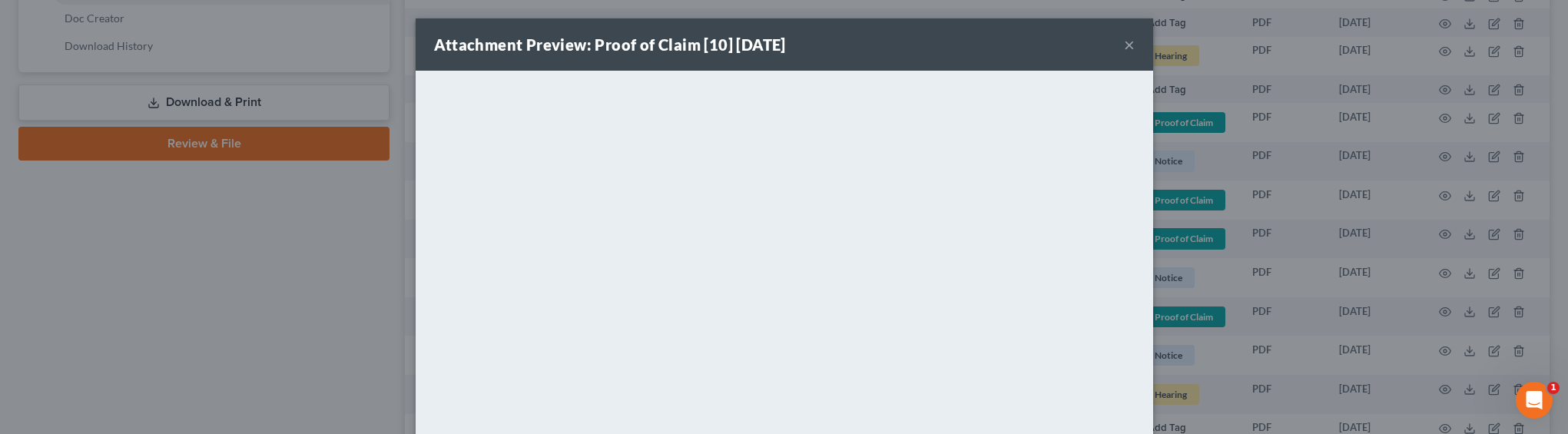
click at [1317, 234] on div "Attachment Preview: Proof of Claim [10] 03/06/2025 × <object ng-attr-data='http…" at bounding box center [784, 217] width 1568 height 434
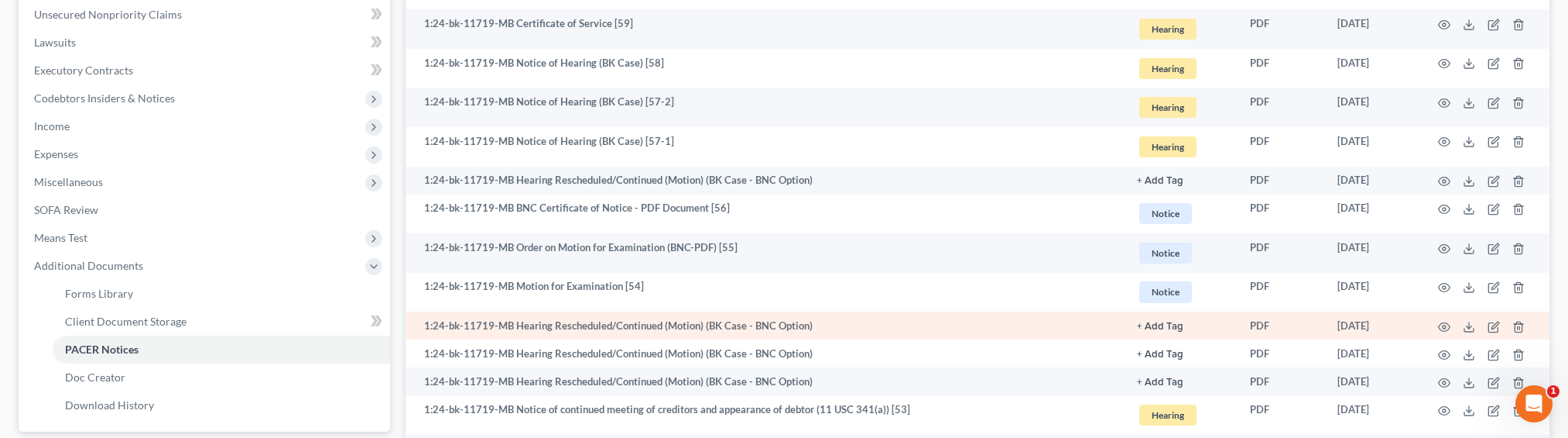
scroll to position [433, 0]
